Goal: Find specific page/section

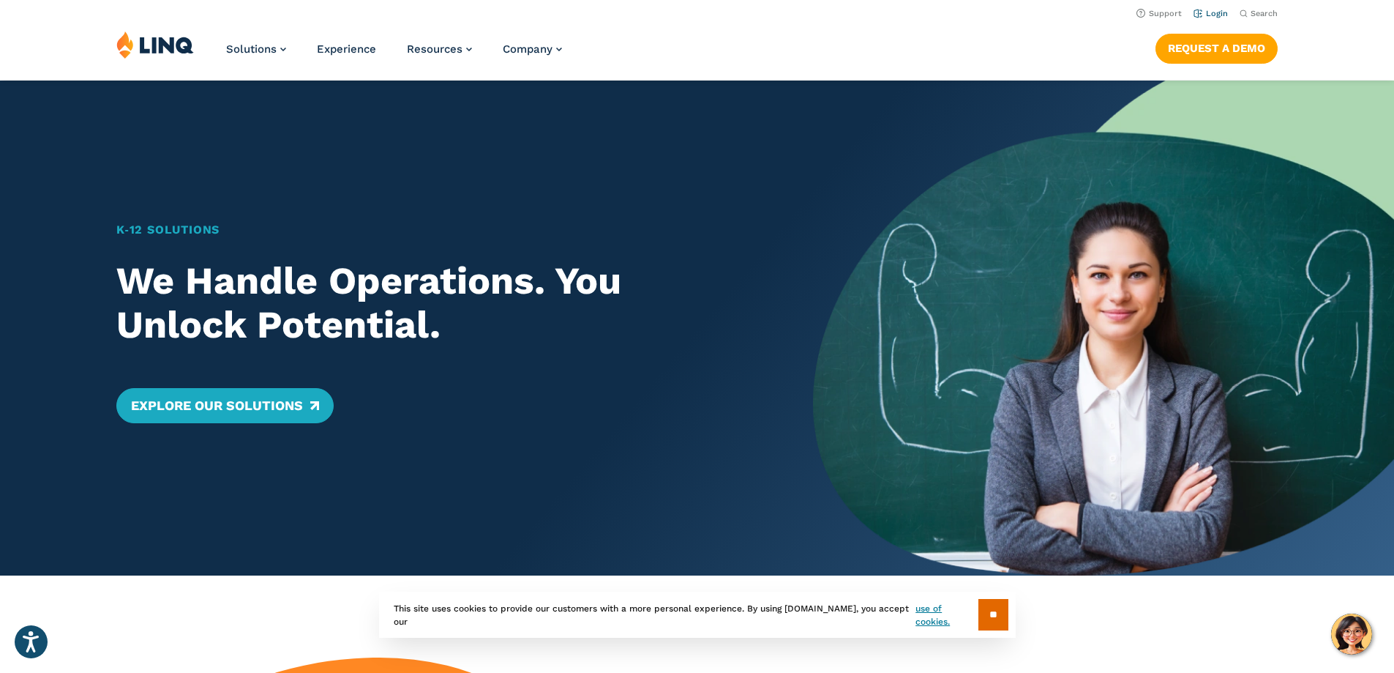
click at [1205, 15] on link "Login" at bounding box center [1211, 14] width 34 height 10
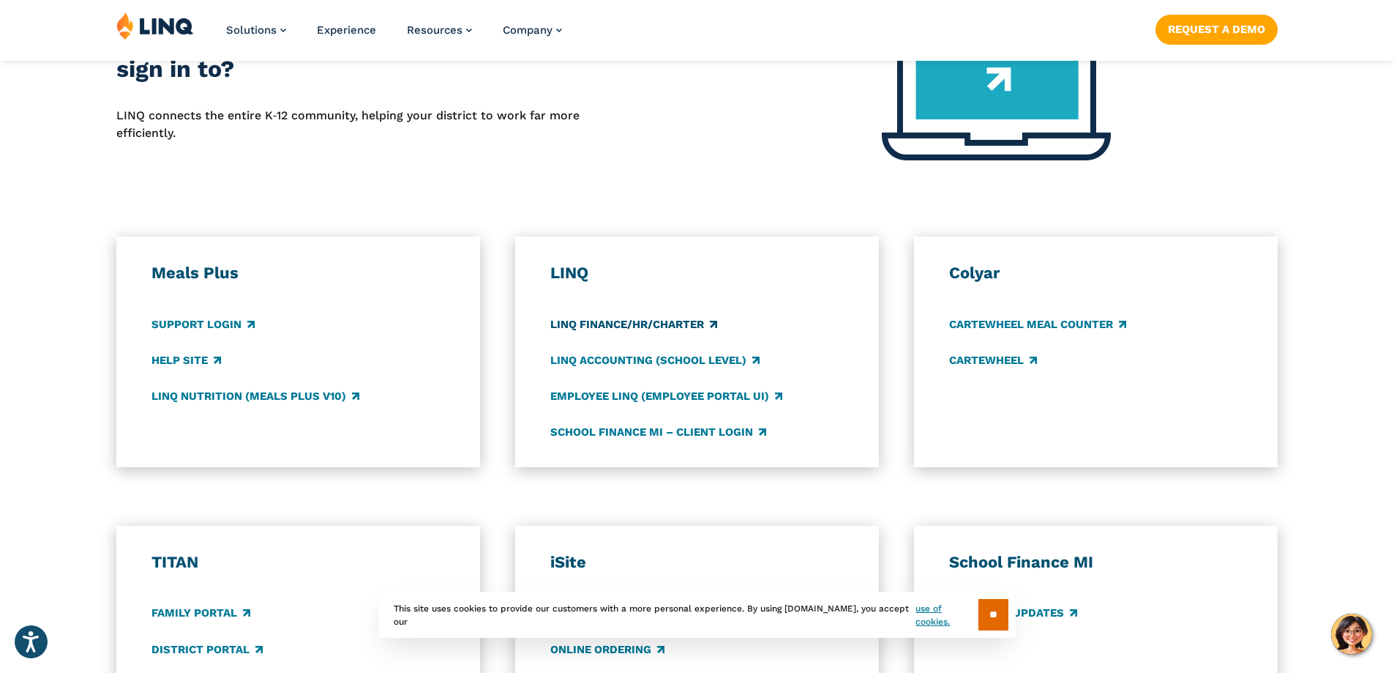
scroll to position [659, 0]
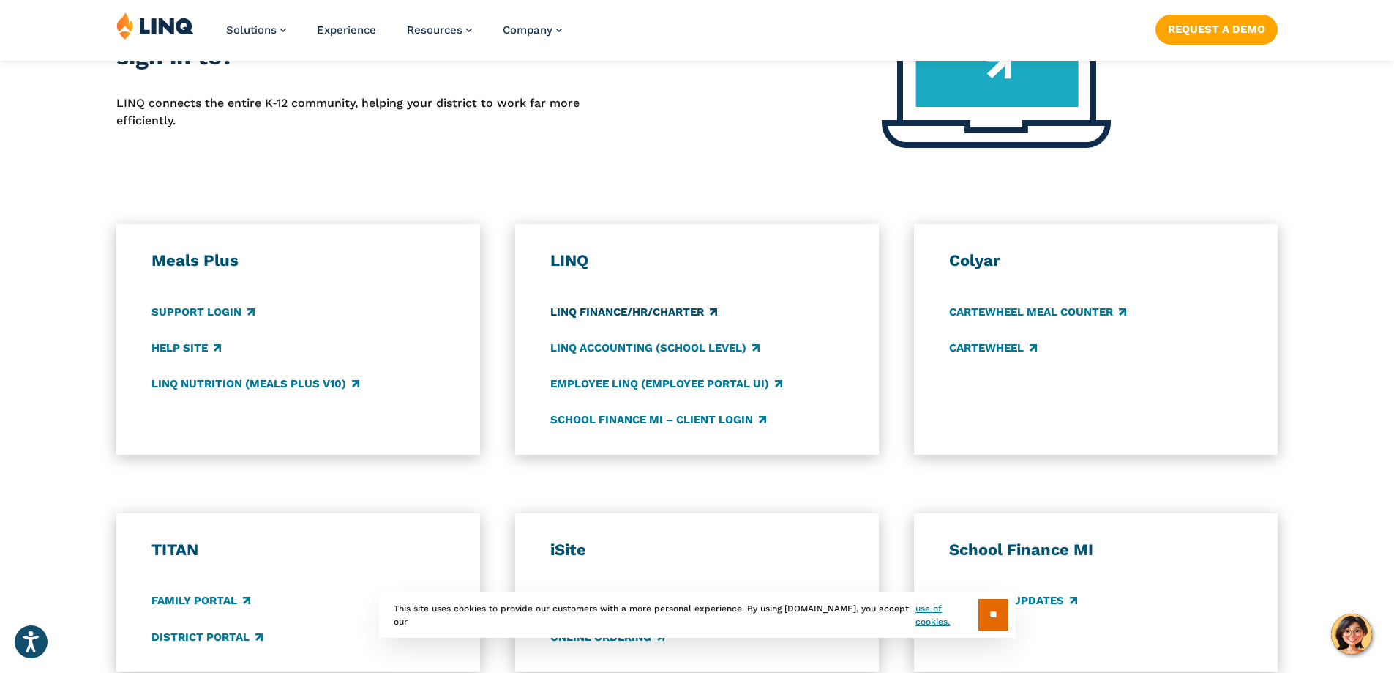
click at [651, 314] on link "LINQ Finance/HR/Charter" at bounding box center [633, 312] width 167 height 16
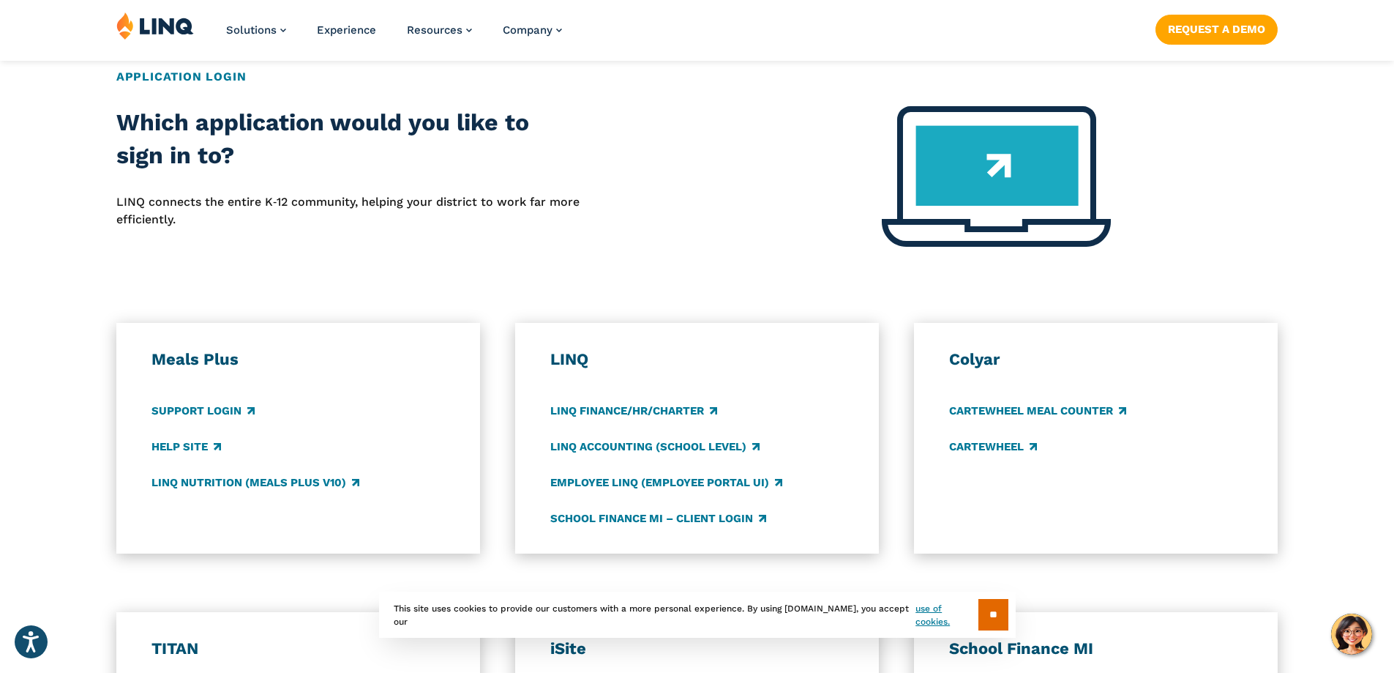
scroll to position [586, 0]
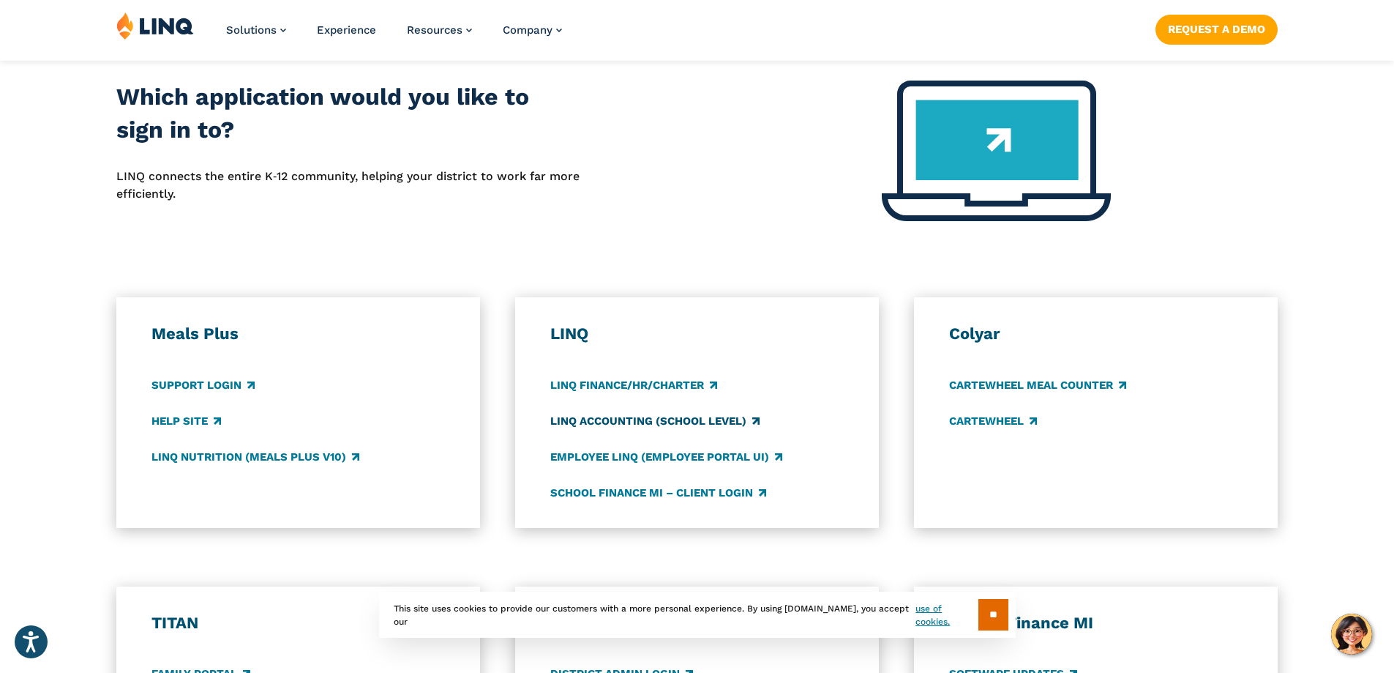
click at [689, 422] on link "LINQ Accounting (school level)" at bounding box center [654, 421] width 209 height 16
